Goal: Find specific page/section: Find specific page/section

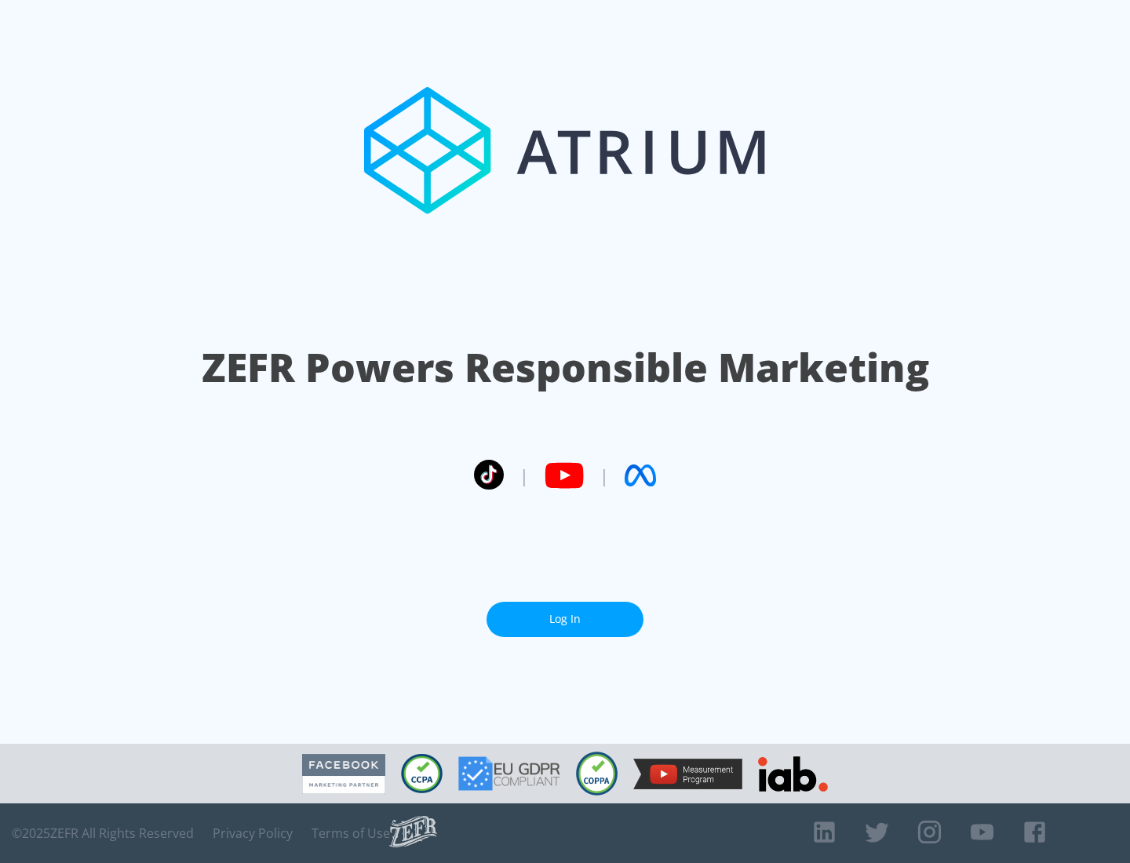
click at [565, 619] on link "Log In" at bounding box center [565, 619] width 157 height 35
